Goal: Task Accomplishment & Management: Use online tool/utility

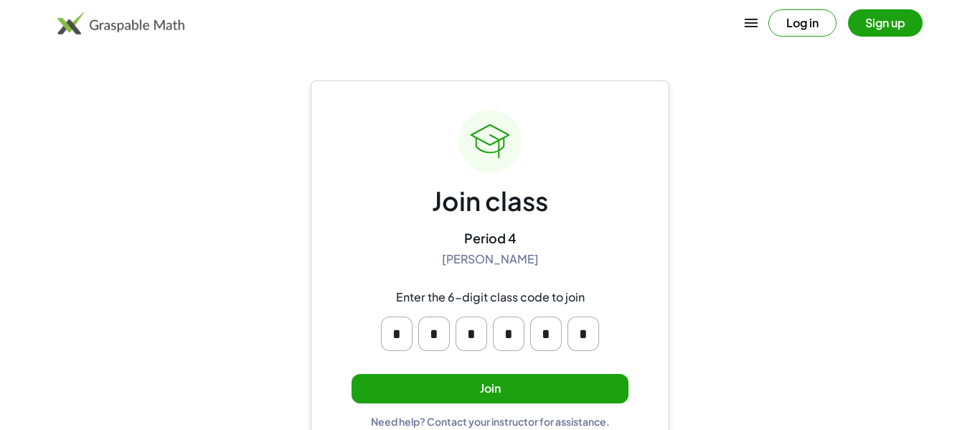
click at [384, 328] on input "*" at bounding box center [397, 334] width 32 height 34
click at [387, 333] on input "*" at bounding box center [397, 334] width 32 height 34
drag, startPoint x: 385, startPoint y: 332, endPoint x: 508, endPoint y: 343, distance: 124.0
click at [508, 343] on div "* * * * * *" at bounding box center [490, 334] width 230 height 46
click at [514, 395] on button "Join" at bounding box center [490, 388] width 277 height 29
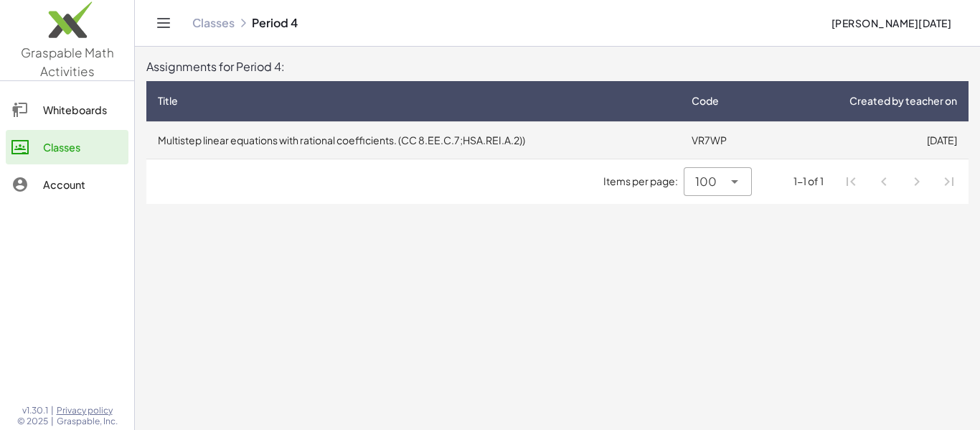
click at [472, 142] on td "Multistep linear equations with rational coefficients. (CC 8.EE.C.7;HSA.REI.A.2…" at bounding box center [413, 139] width 534 height 37
